Goal: Subscribe to service/newsletter

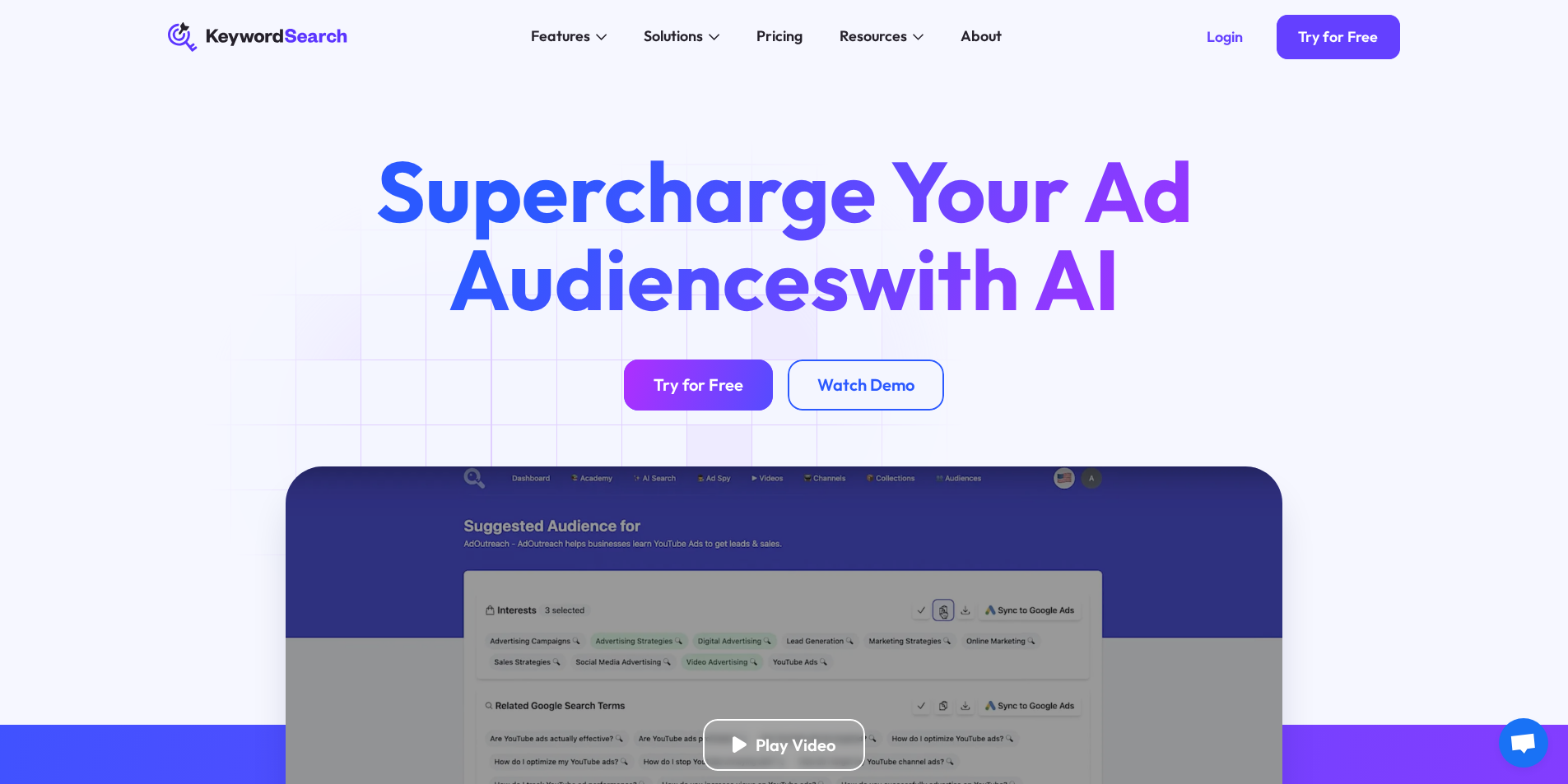
click at [700, 386] on div "Try for Free" at bounding box center [698, 384] width 90 height 20
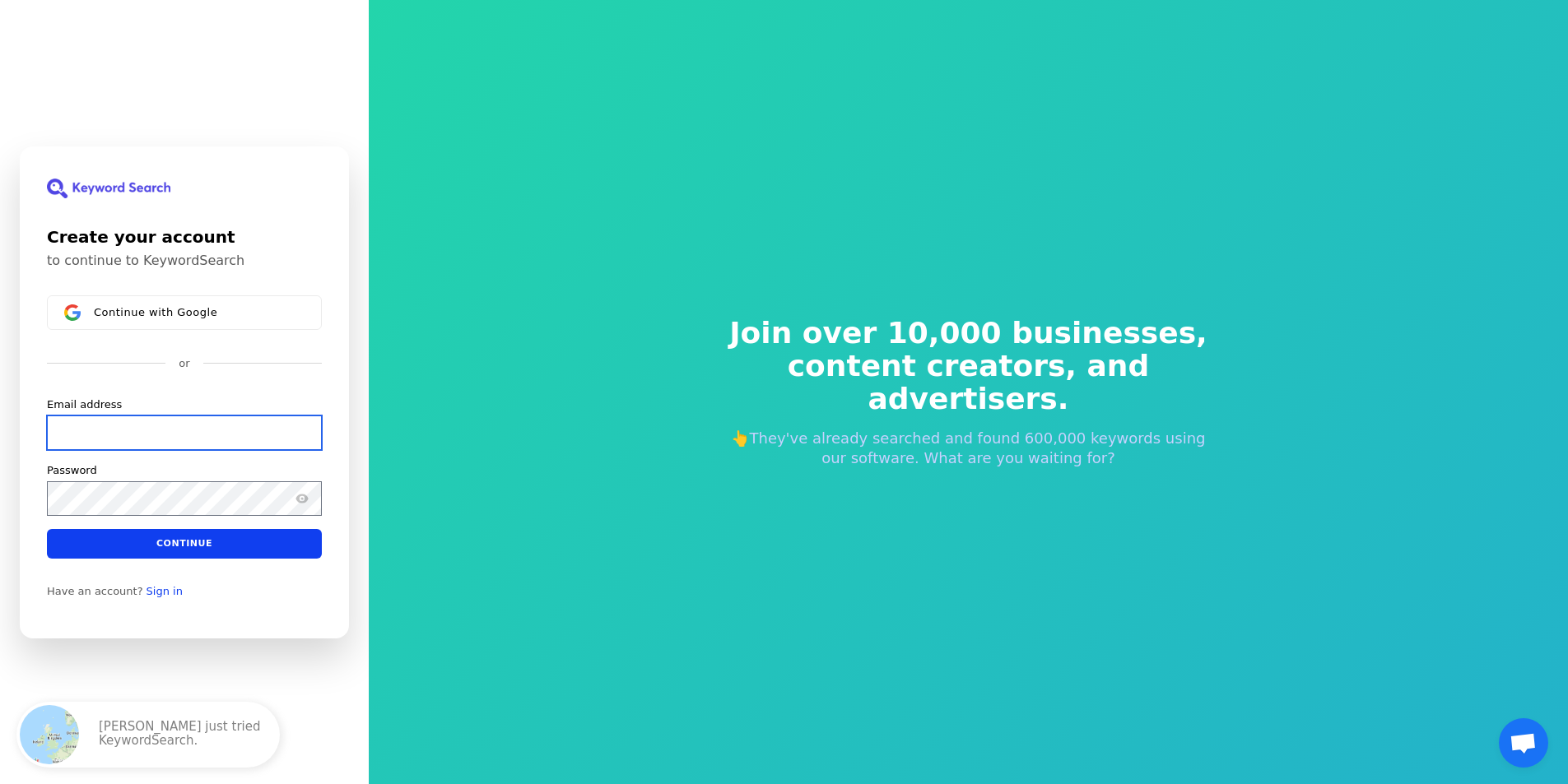
click at [136, 421] on input "Email address" at bounding box center [185, 432] width 275 height 35
paste input "[EMAIL_ADDRESS][DOMAIN_NAME]"
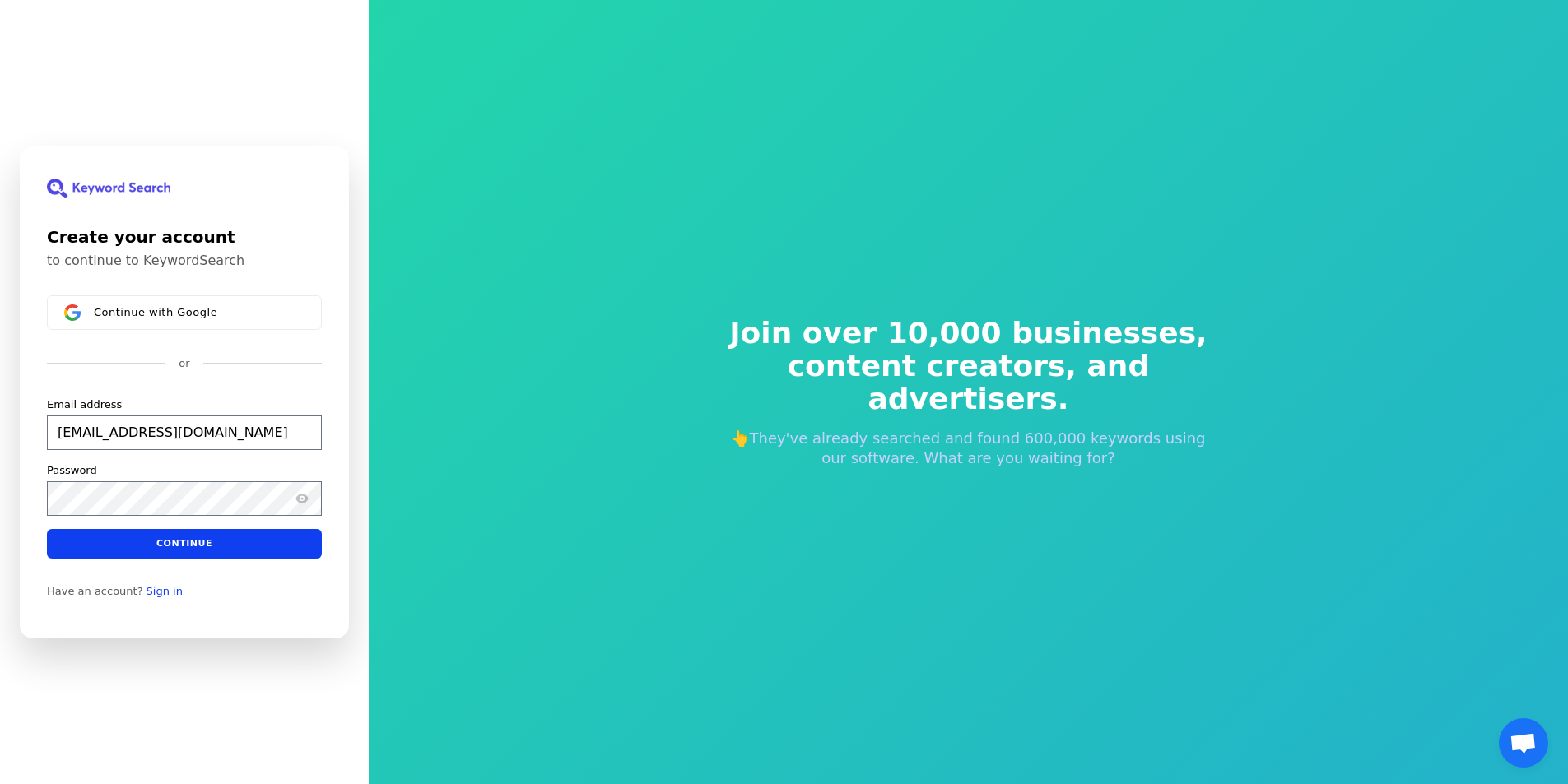
click at [130, 479] on div "Password" at bounding box center [185, 488] width 275 height 52
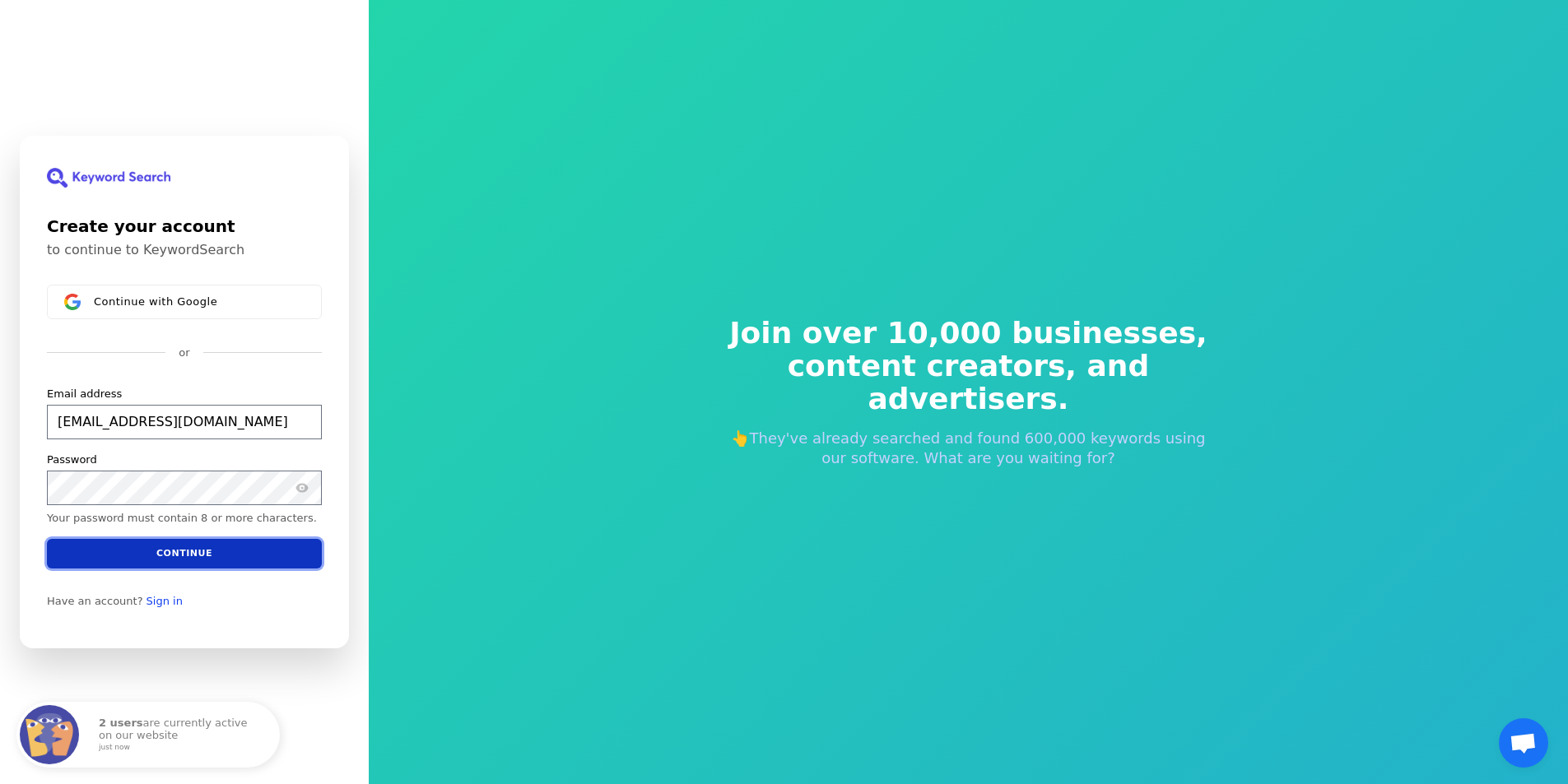
click at [196, 557] on button "Continue" at bounding box center [185, 553] width 275 height 29
type input "[EMAIL_ADDRESS][DOMAIN_NAME]"
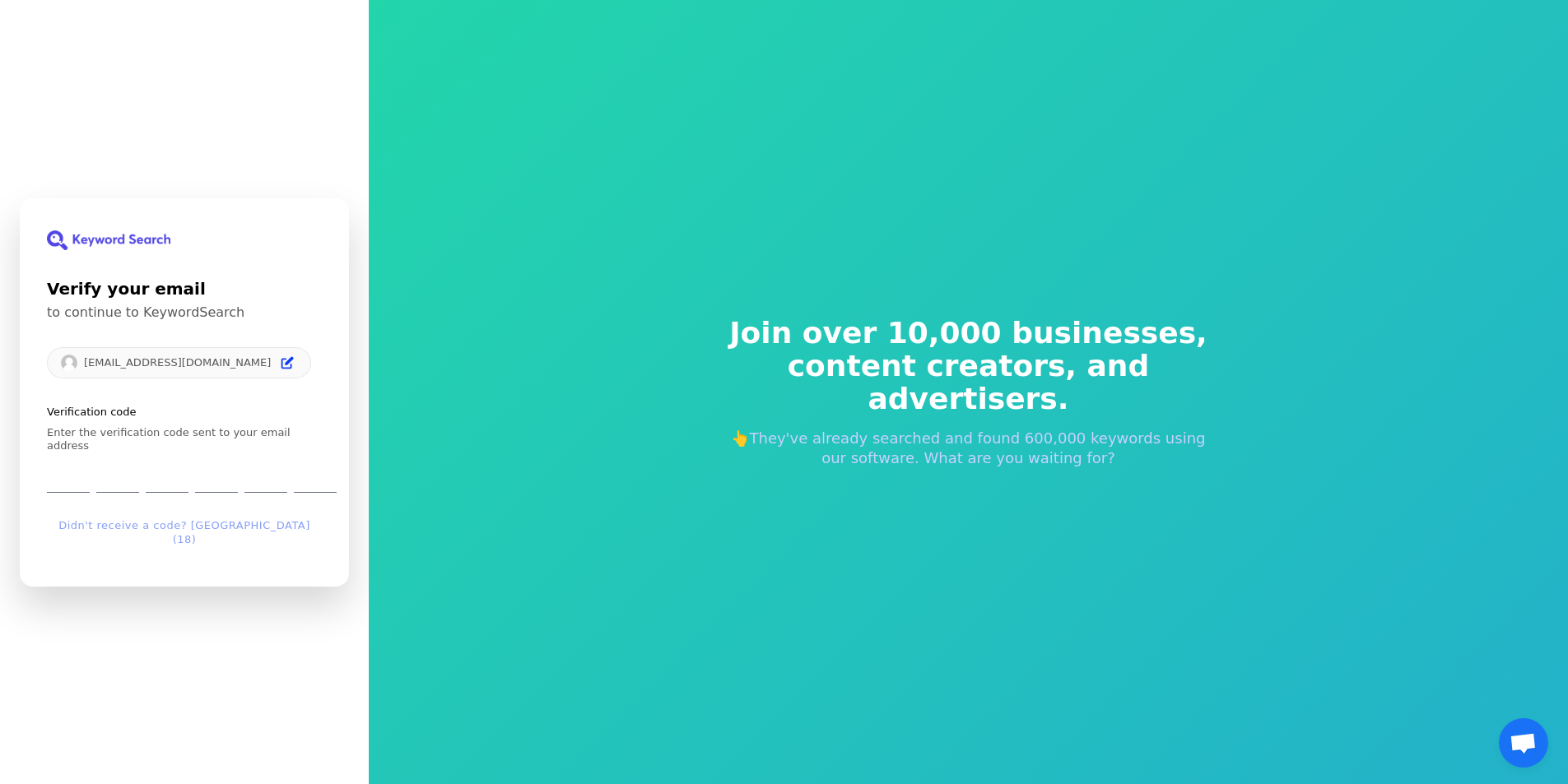
type input "0"
type input "1"
type input "0"
type input "4"
type input "1"
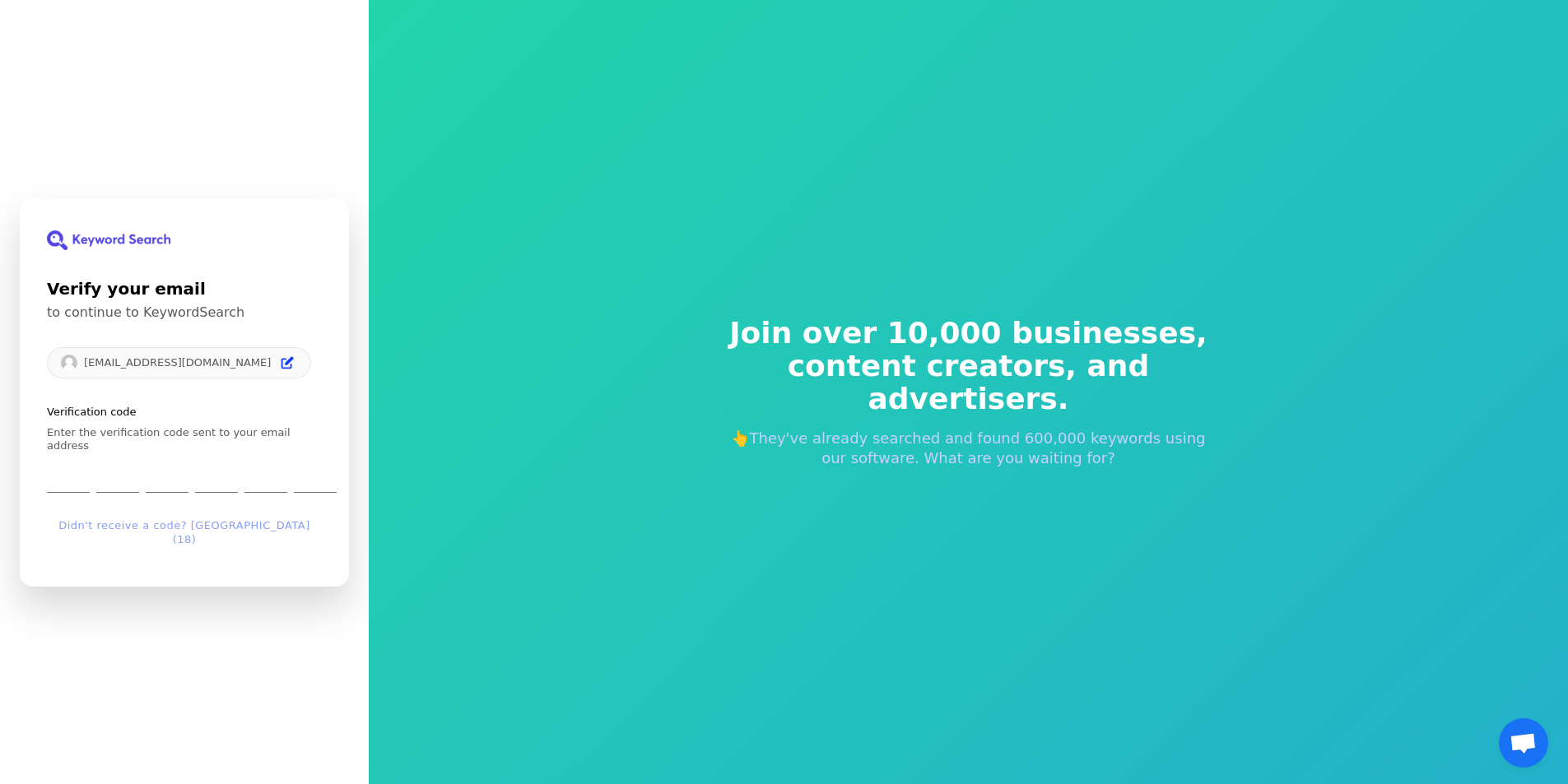
type input "4"
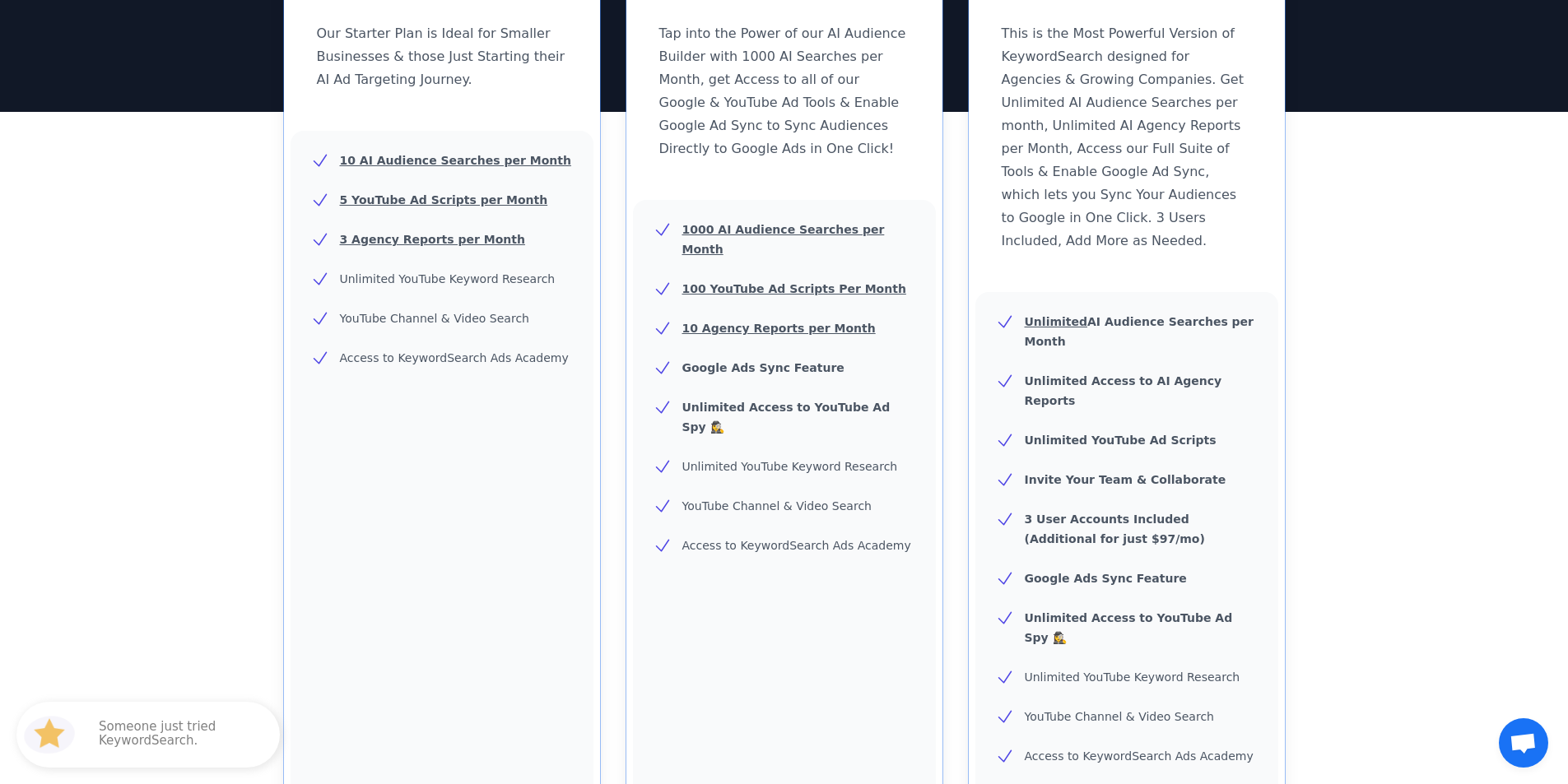
scroll to position [494, 0]
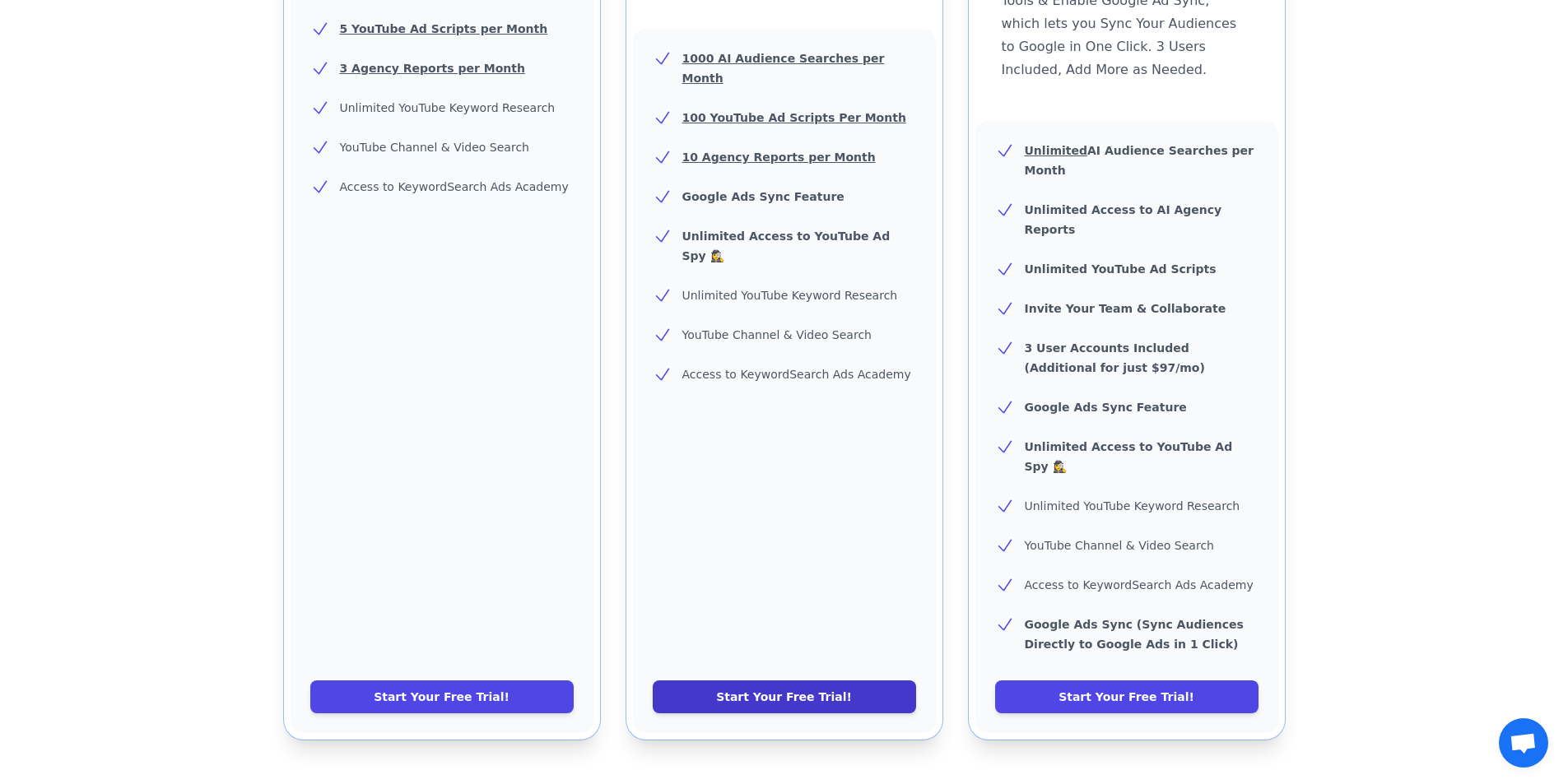
click at [760, 681] on link "Start Your Free Trial!" at bounding box center [784, 697] width 264 height 33
